Goal: Go to known website: Go to known website

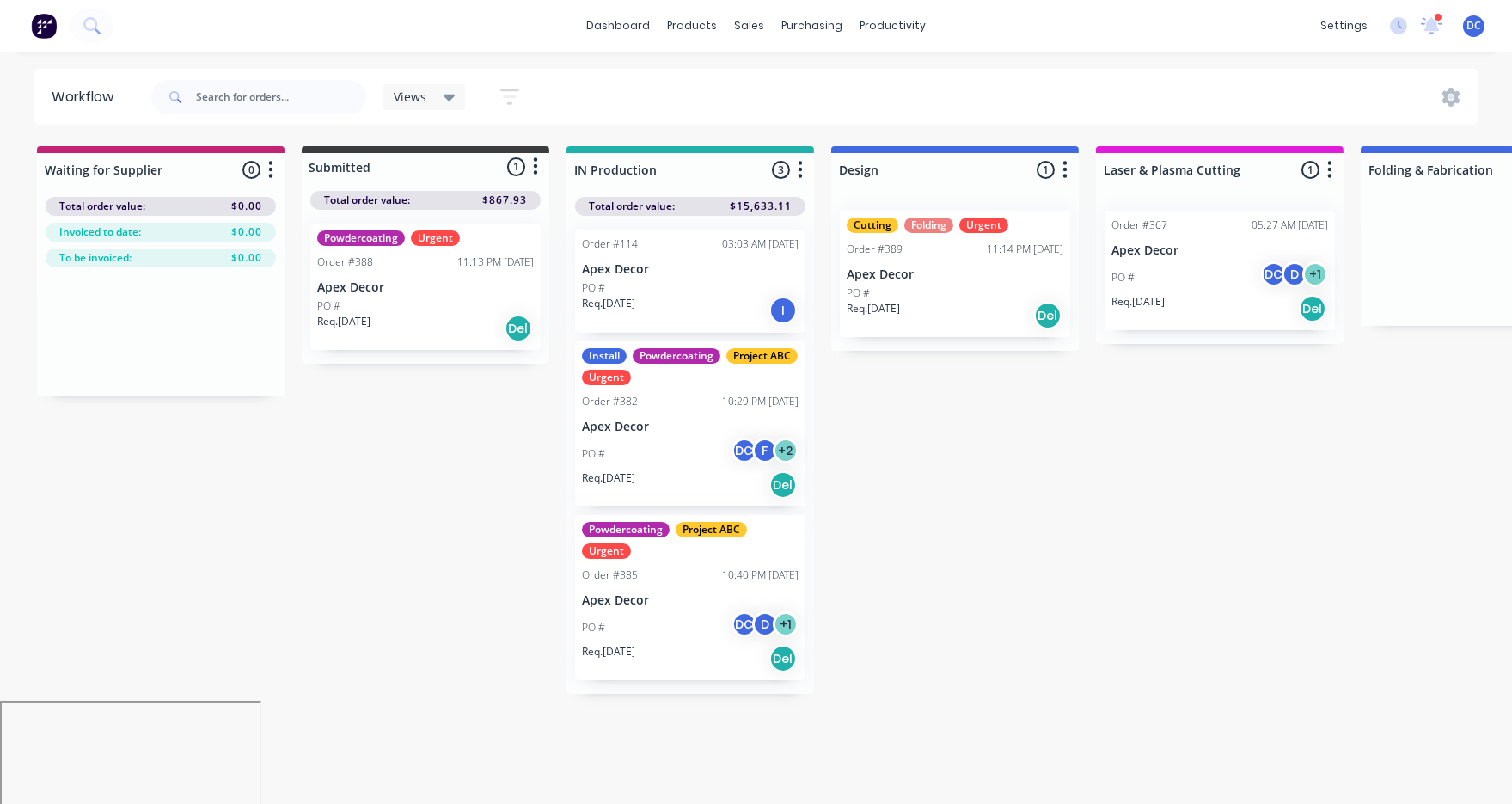
click at [1472, 27] on span "DC" at bounding box center [1473, 26] width 15 height 16
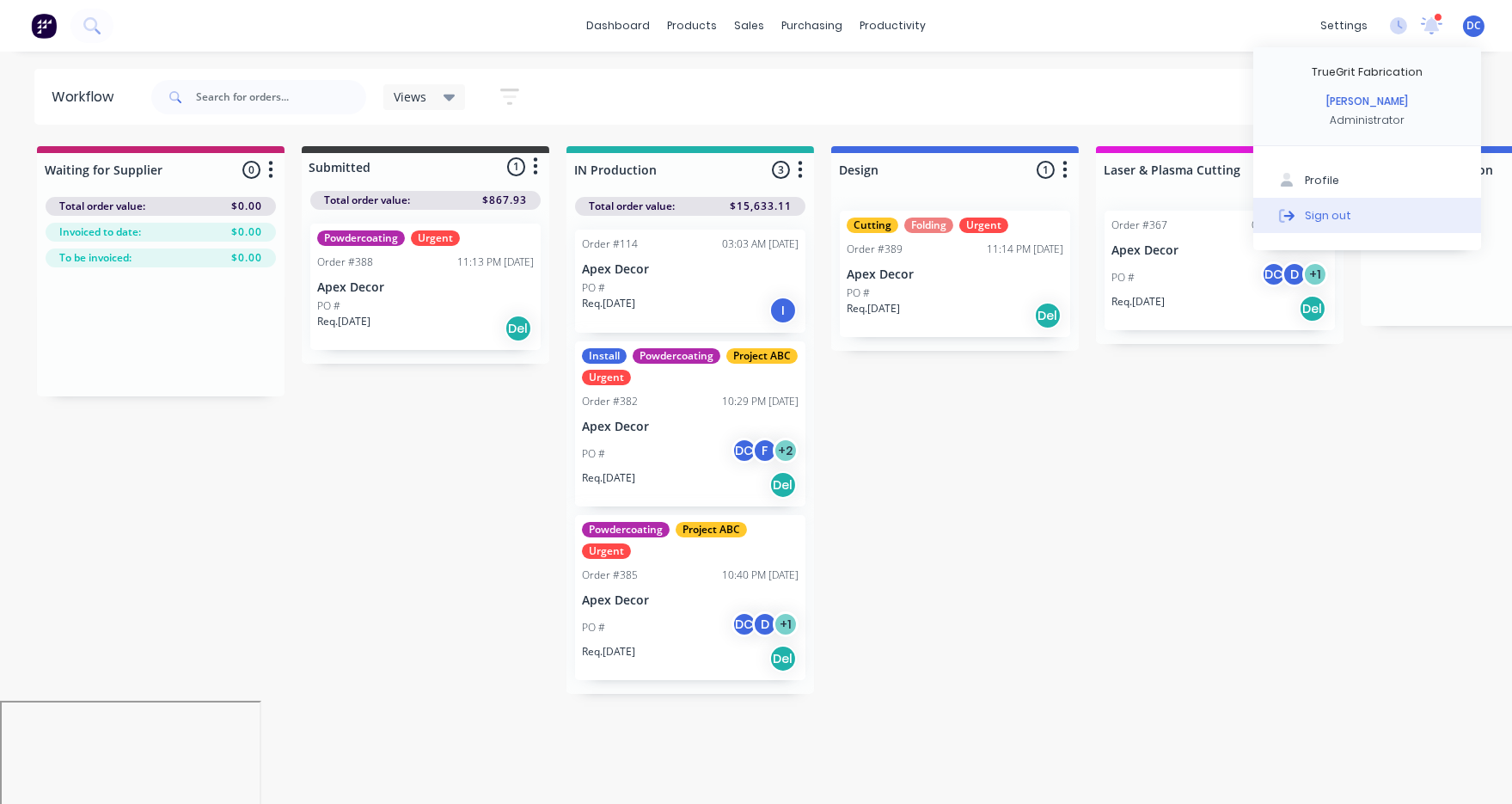
click at [1323, 213] on div "Sign out" at bounding box center [1328, 215] width 47 height 16
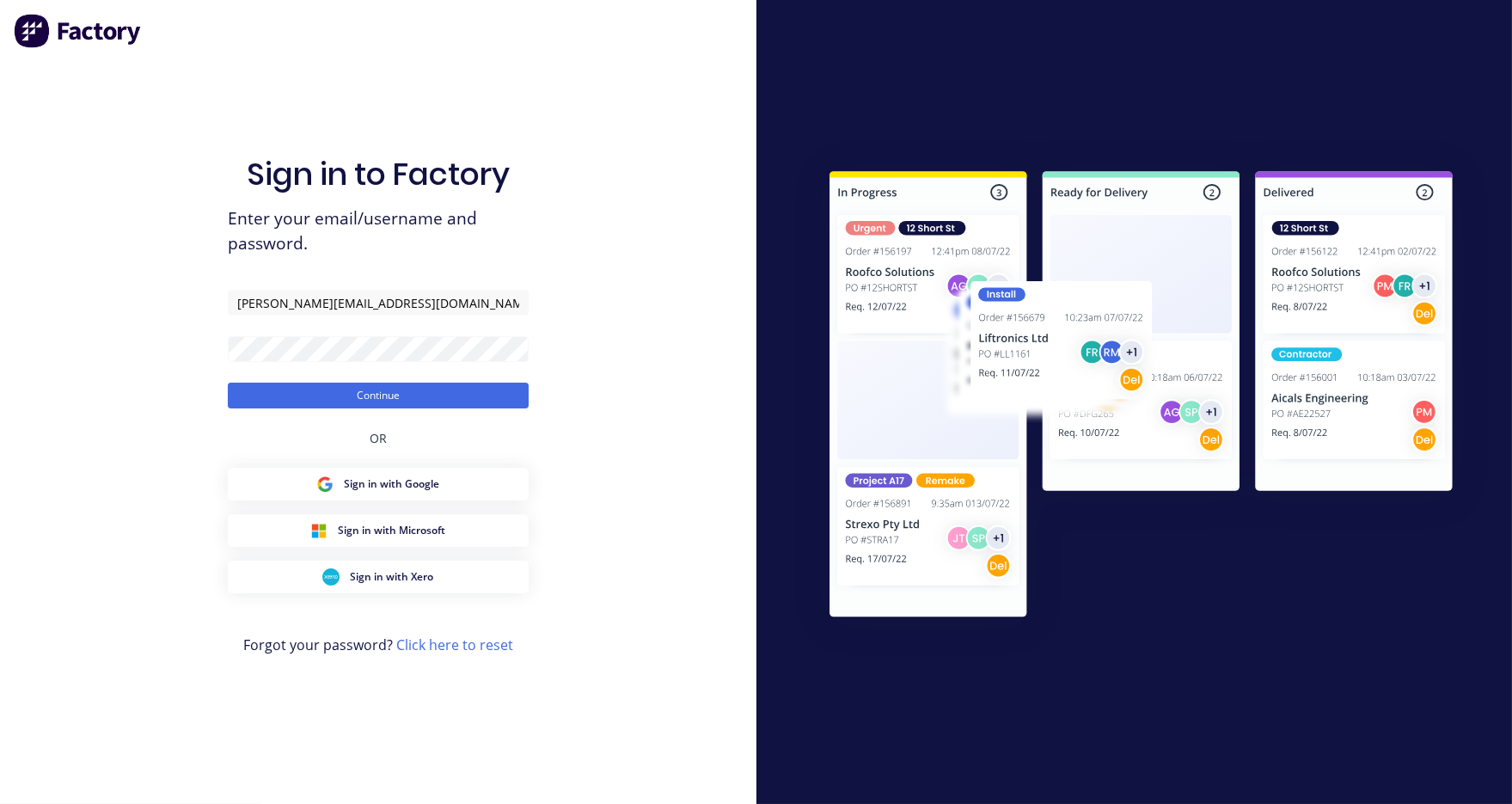
type input "[PERSON_NAME][EMAIL_ADDRESS][DOMAIN_NAME]"
click at [227, 383] on button "Continue" at bounding box center [378, 396] width 301 height 26
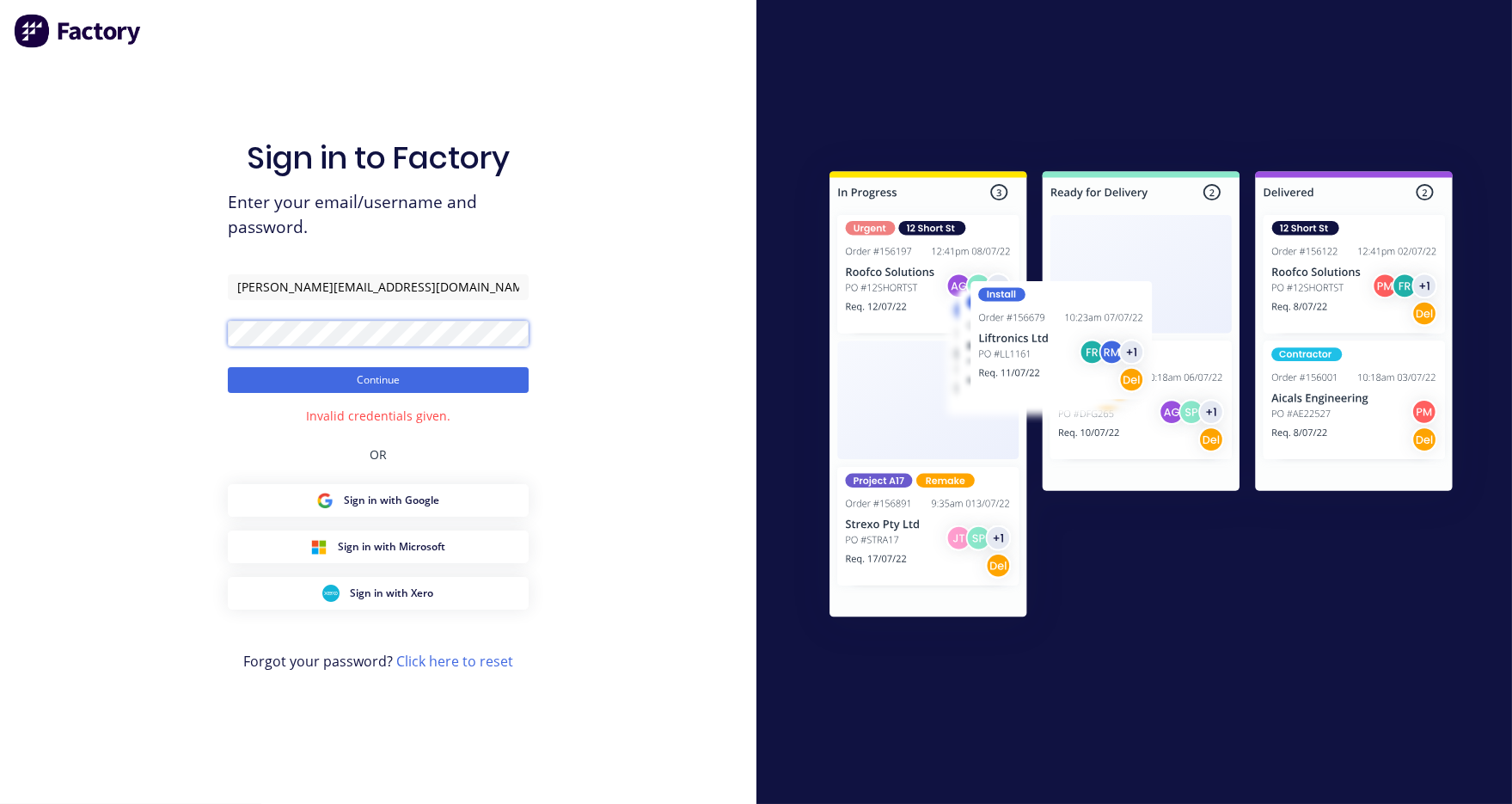
click at [227, 367] on button "Continue" at bounding box center [378, 380] width 301 height 26
